Goal: Information Seeking & Learning: Learn about a topic

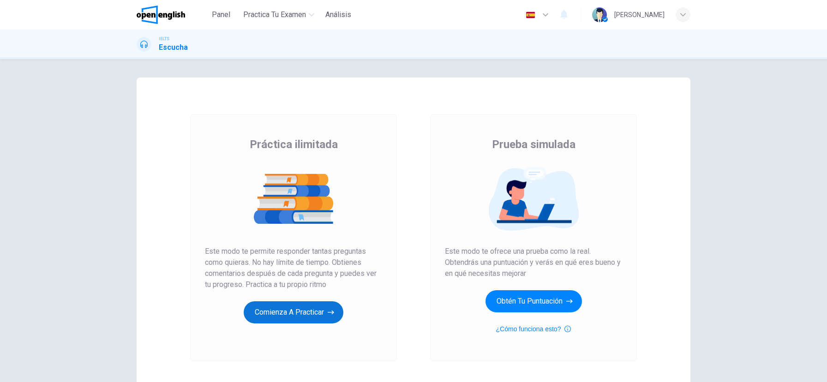
click at [326, 317] on button "Comienza a practicar" at bounding box center [294, 313] width 100 height 22
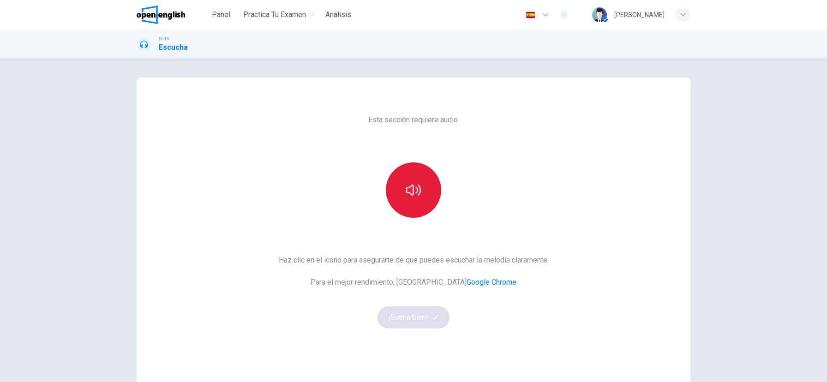
click at [421, 178] on button "button" at bounding box center [413, 190] width 55 height 55
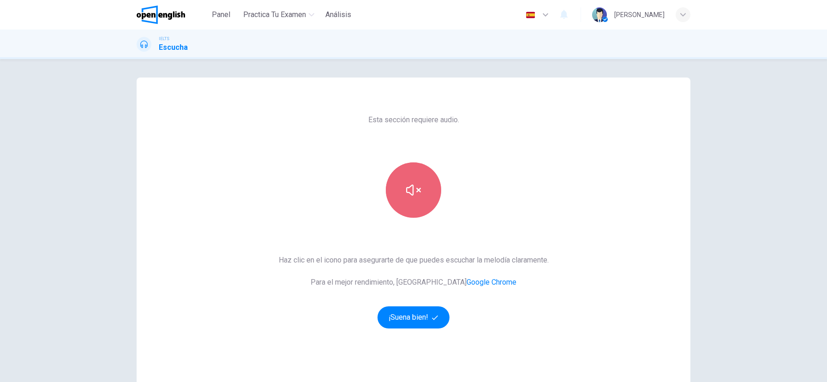
click at [417, 202] on button "button" at bounding box center [413, 190] width 55 height 55
click at [418, 202] on button "button" at bounding box center [413, 190] width 55 height 55
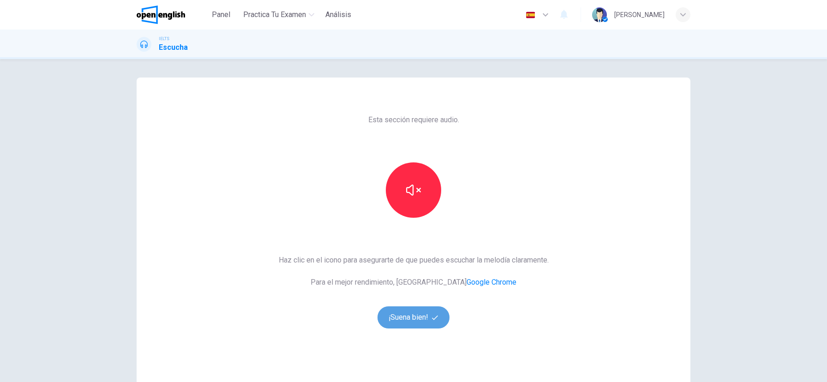
click at [432, 318] on icon "button" at bounding box center [435, 318] width 6 height 6
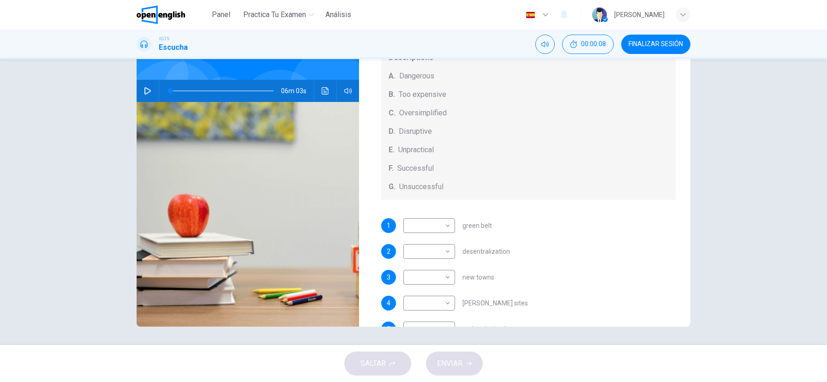
scroll to position [85, 0]
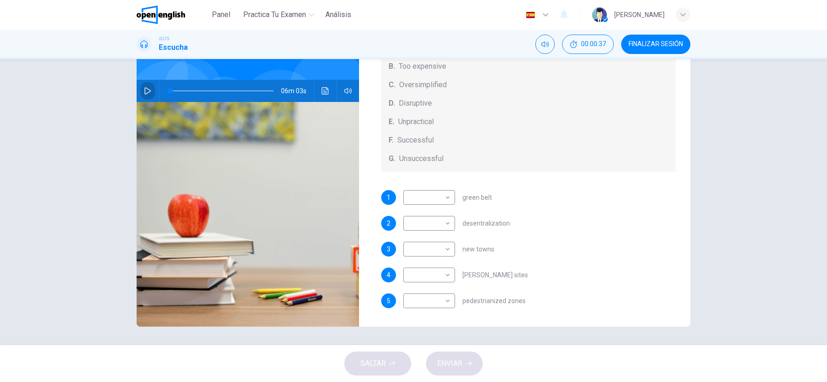
click at [146, 90] on icon "button" at bounding box center [147, 90] width 7 height 7
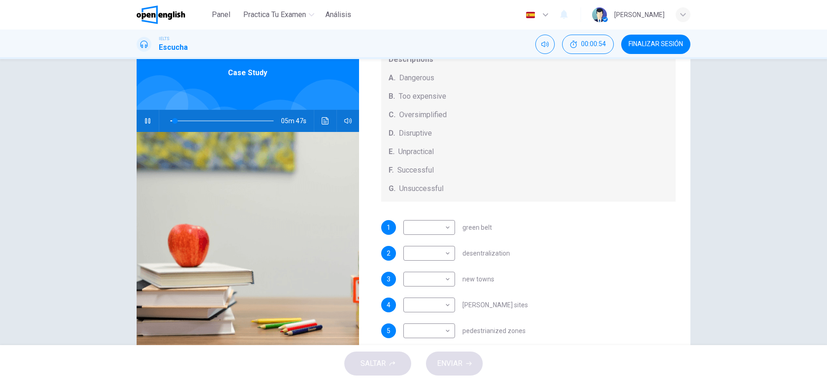
scroll to position [46, 0]
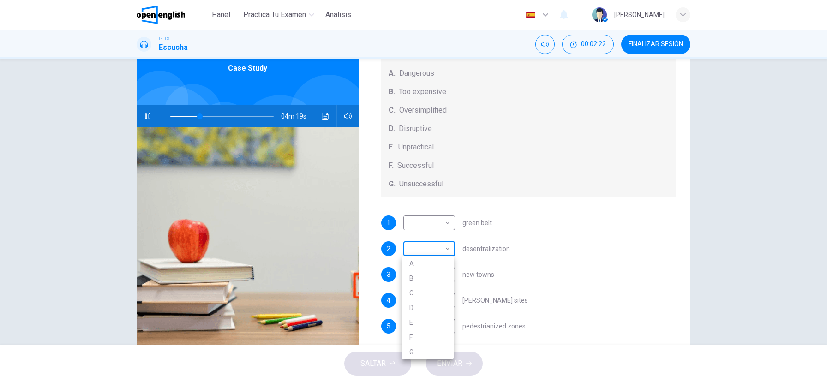
click at [446, 249] on body "Este sitio utiliza cookies, como se explica en nuestra Política de Privacidad .…" at bounding box center [413, 191] width 827 height 382
type input "**"
click at [419, 324] on li "E" at bounding box center [428, 322] width 52 height 15
type input "*"
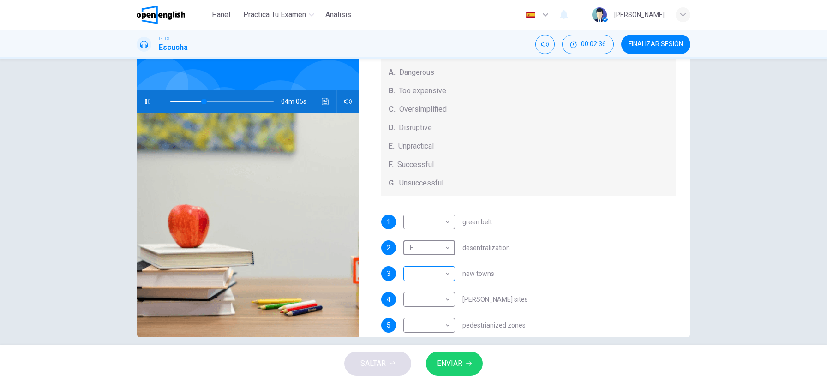
scroll to position [69, 0]
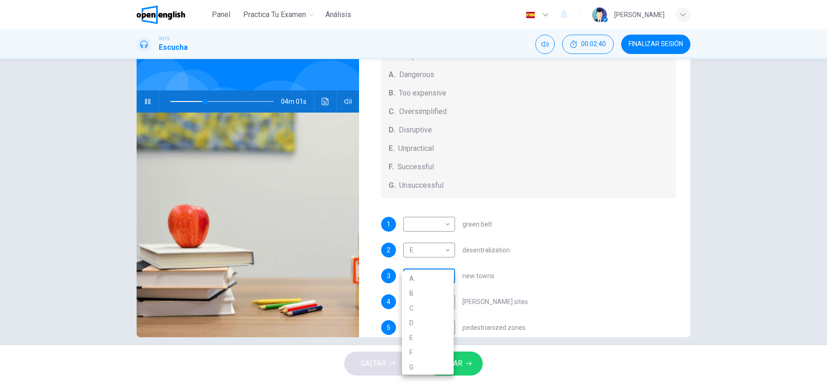
click at [446, 277] on body "Este sitio utiliza cookies, como se explica en nuestra Política de Privacidad .…" at bounding box center [413, 191] width 827 height 382
type input "**"
click at [423, 368] on li "G" at bounding box center [428, 367] width 52 height 15
type input "*"
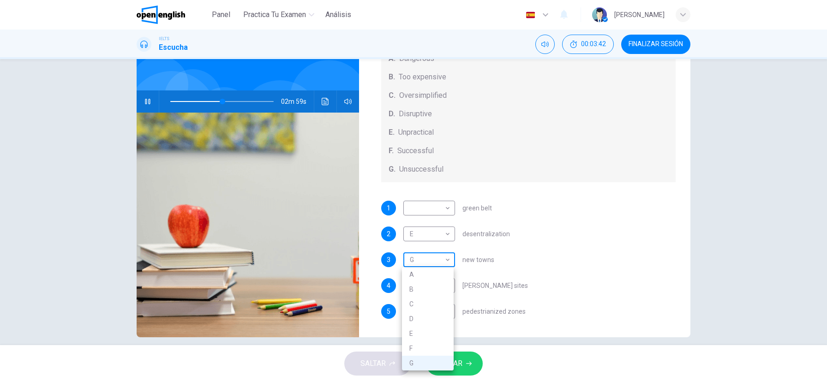
click at [446, 262] on body "Este sitio utiliza cookies, como se explica en nuestra Política de Privacidad .…" at bounding box center [413, 191] width 827 height 382
type input "**"
click at [430, 289] on li "B" at bounding box center [428, 289] width 52 height 15
type input "*"
click at [184, 101] on span at bounding box center [221, 101] width 103 height 13
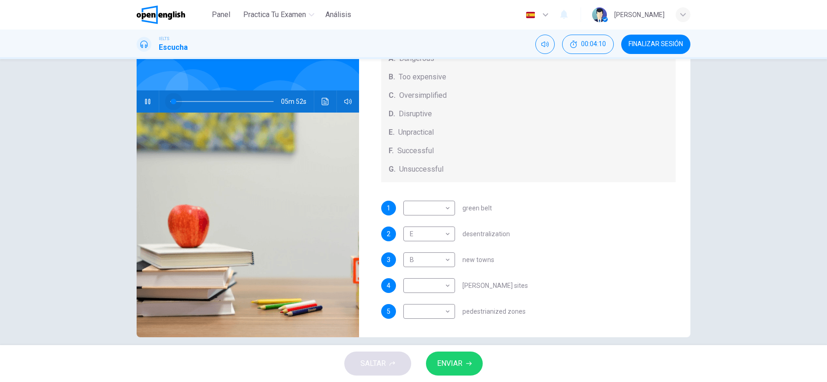
click at [172, 101] on span at bounding box center [221, 101] width 103 height 13
drag, startPoint x: 170, startPoint y: 101, endPoint x: 151, endPoint y: 100, distance: 19.4
click at [151, 100] on div "06m 03s" at bounding box center [248, 101] width 223 height 22
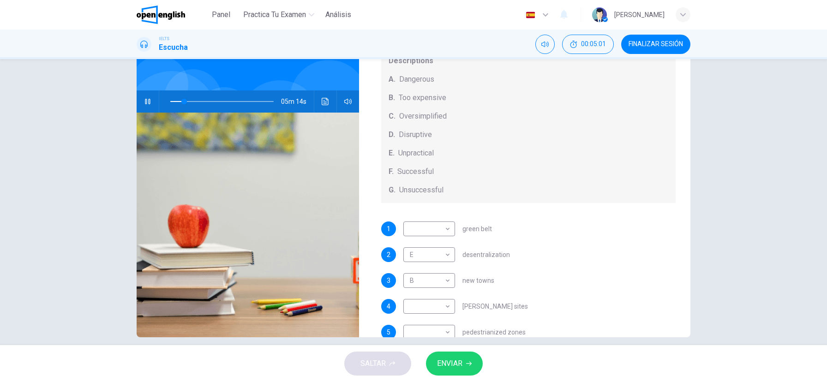
scroll to position [66, 0]
click at [446, 227] on body "Este sitio utiliza cookies, como se explica en nuestra Política de Privacidad .…" at bounding box center [413, 191] width 827 height 382
type input "**"
click at [423, 314] on li "F" at bounding box center [428, 315] width 52 height 15
type input "*"
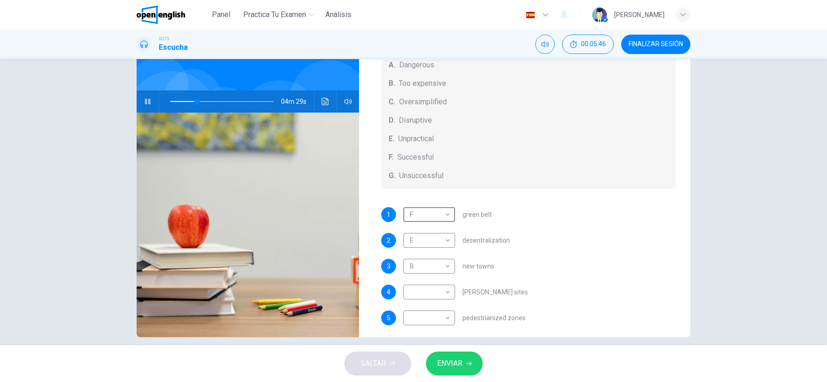
scroll to position [78, 0]
click at [452, 294] on div "​ ​" at bounding box center [430, 292] width 52 height 15
click at [448, 293] on body "Este sitio utiliza cookies, como se explica en nuestra Política de Privacidad .…" at bounding box center [413, 191] width 827 height 382
type input "**"
click at [425, 316] on li "D" at bounding box center [428, 323] width 52 height 15
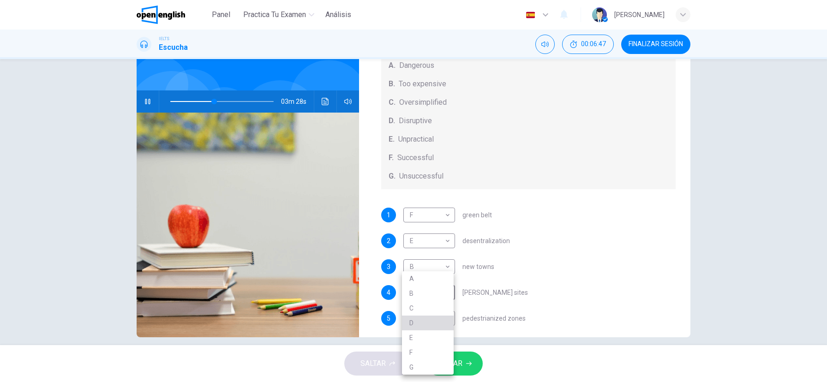
type input "*"
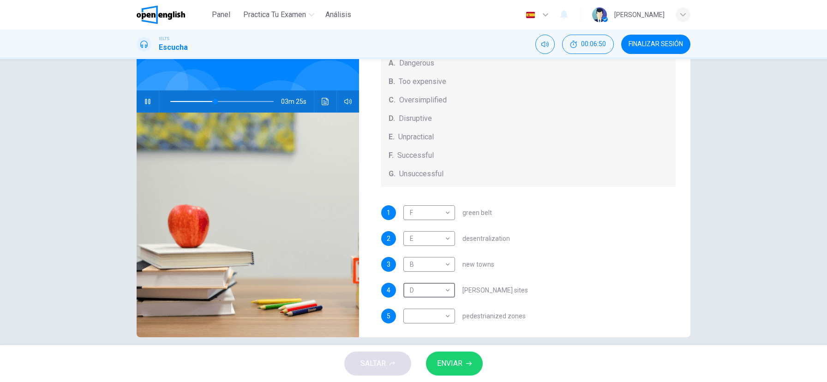
scroll to position [85, 0]
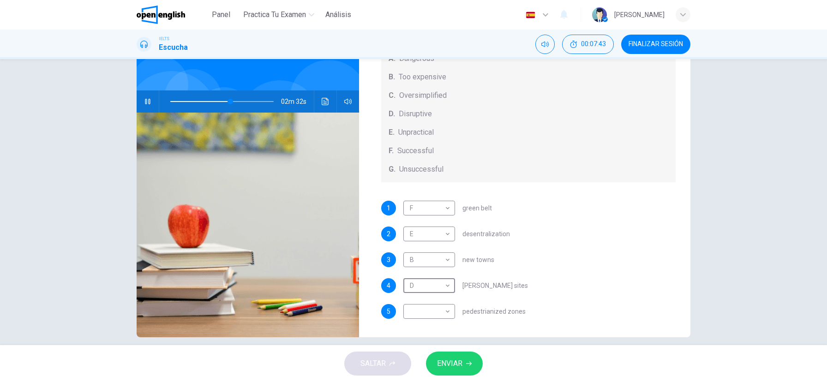
click at [149, 103] on icon "button" at bounding box center [147, 102] width 5 height 6
type input "**"
click at [450, 312] on body "Este sitio utiliza cookies, como se explica en nuestra Política de Privacidad .…" at bounding box center [413, 191] width 827 height 382
click at [417, 367] on li "G" at bounding box center [428, 367] width 52 height 15
type input "*"
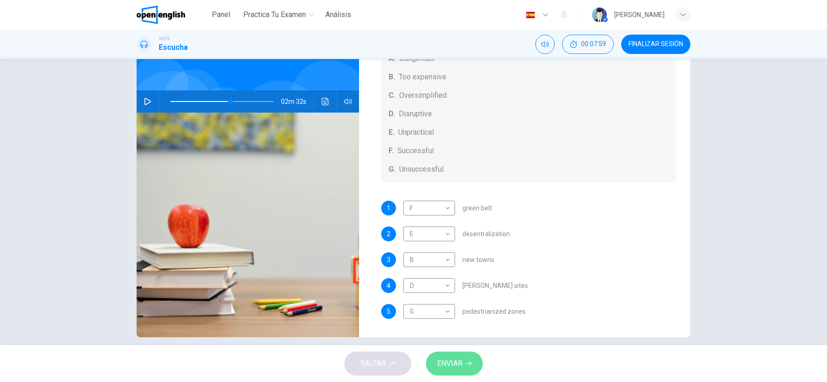
click at [459, 368] on span "ENVIAR" at bounding box center [449, 363] width 25 height 13
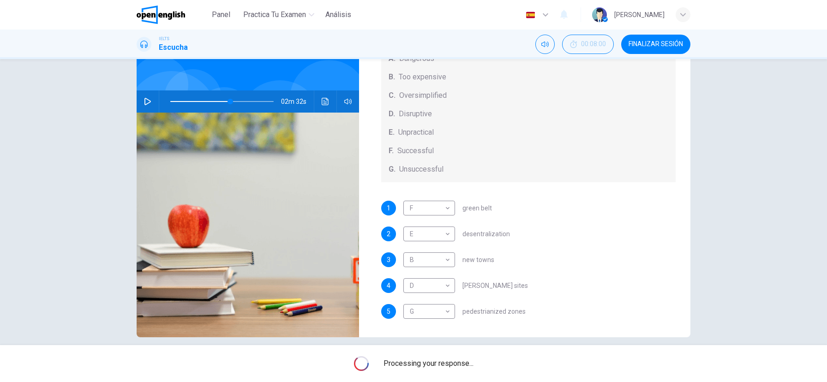
scroll to position [72, 0]
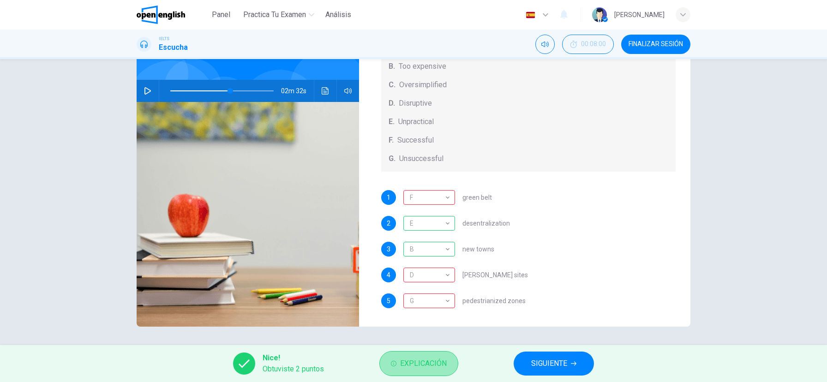
click at [426, 363] on span "Explicación" at bounding box center [423, 363] width 47 height 13
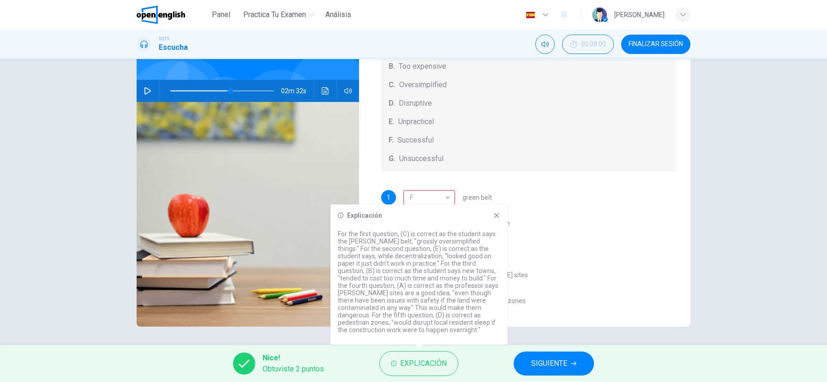
click at [499, 214] on icon at bounding box center [496, 215] width 7 height 7
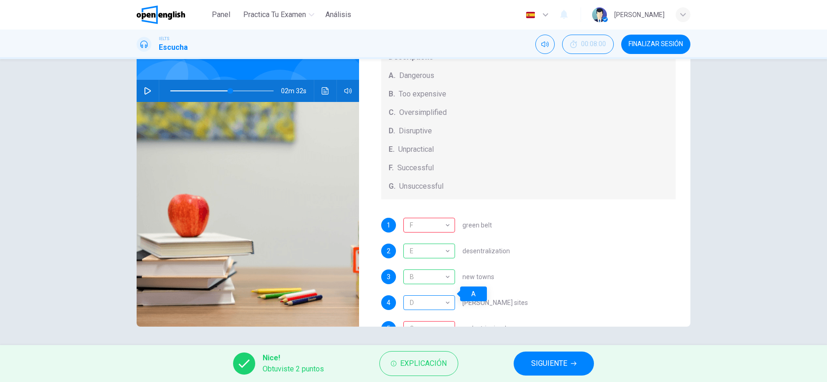
scroll to position [85, 0]
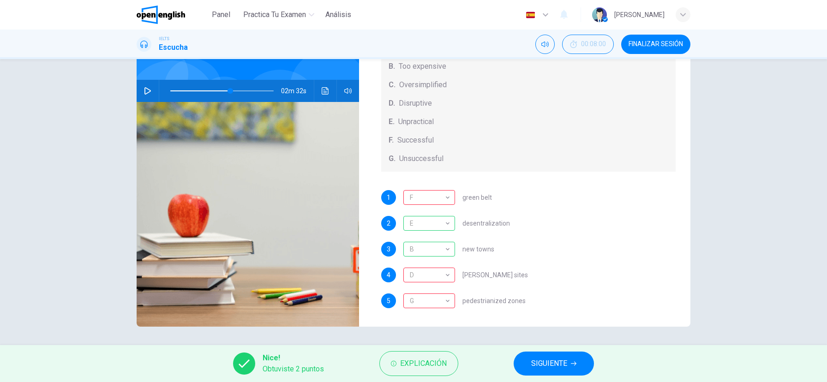
click at [548, 368] on span "SIGUIENTE" at bounding box center [549, 363] width 36 height 13
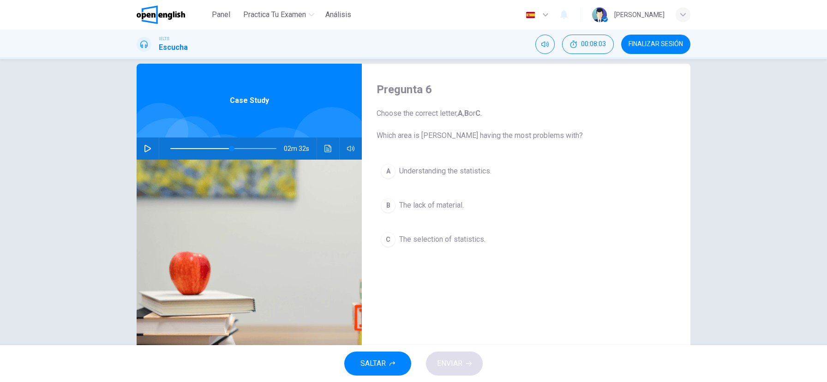
scroll to position [13, 0]
click at [147, 148] on icon "button" at bounding box center [147, 148] width 7 height 7
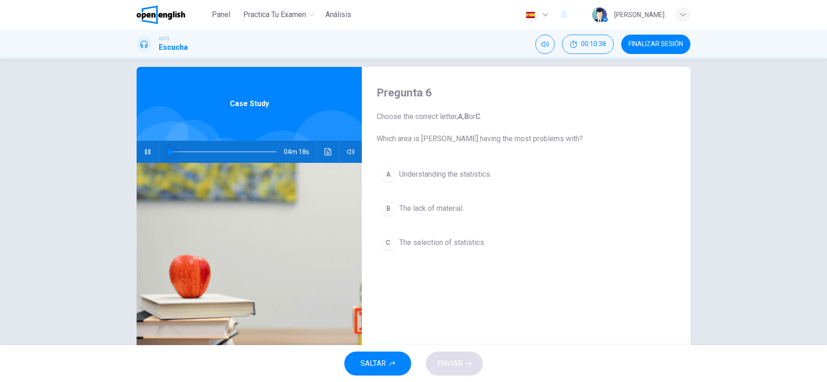
drag, startPoint x: 274, startPoint y: 153, endPoint x: 143, endPoint y: 154, distance: 131.6
click at [143, 154] on div "04m 18s" at bounding box center [249, 152] width 225 height 22
drag, startPoint x: 175, startPoint y: 152, endPoint x: 143, endPoint y: 151, distance: 31.9
click at [143, 151] on div "06m 03s" at bounding box center [249, 152] width 225 height 22
type input "*"
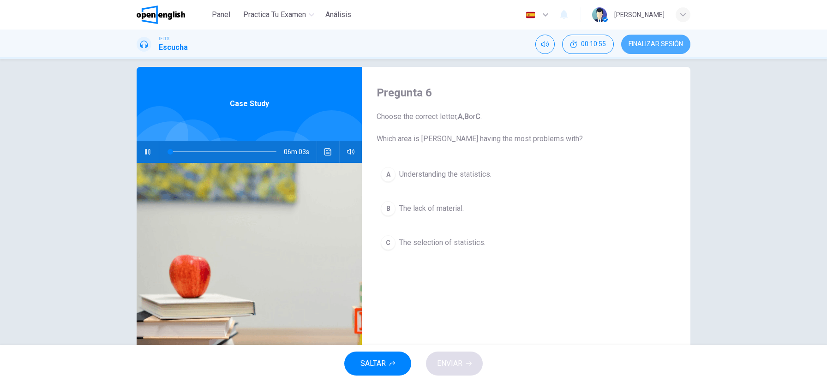
click at [663, 45] on span "FINALIZAR SESIÓN" at bounding box center [656, 44] width 54 height 7
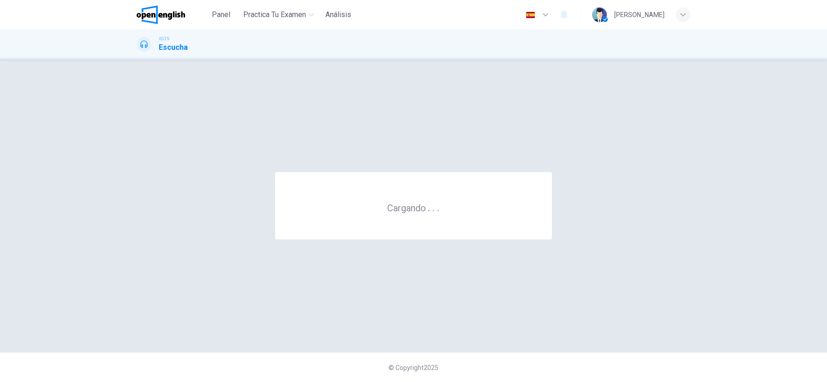
scroll to position [0, 0]
